Goal: Find specific page/section: Find specific page/section

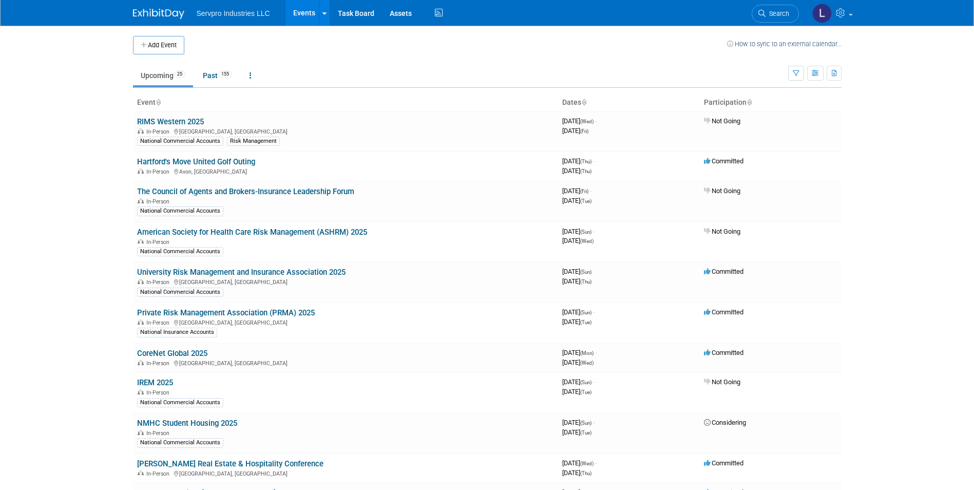
click at [586, 101] on icon at bounding box center [583, 103] width 5 height 7
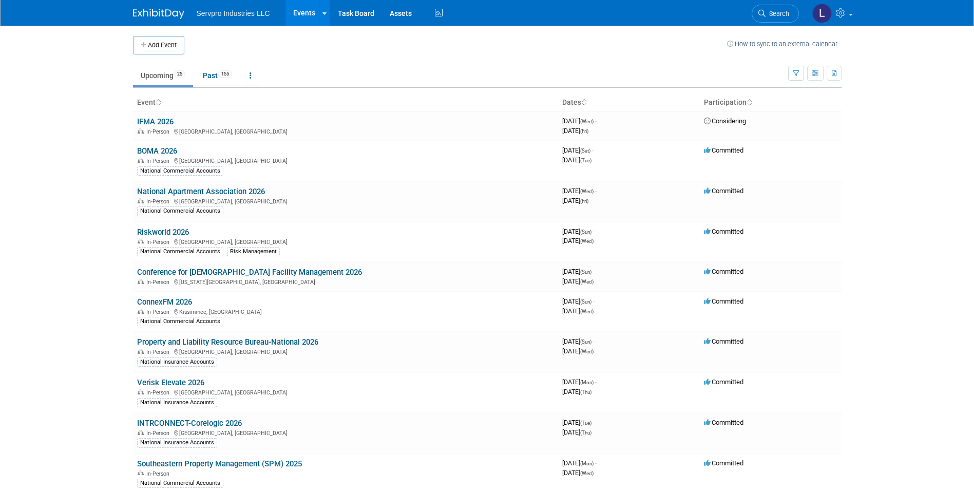
click at [586, 101] on icon at bounding box center [583, 103] width 5 height 7
